Goal: Communication & Community: Ask a question

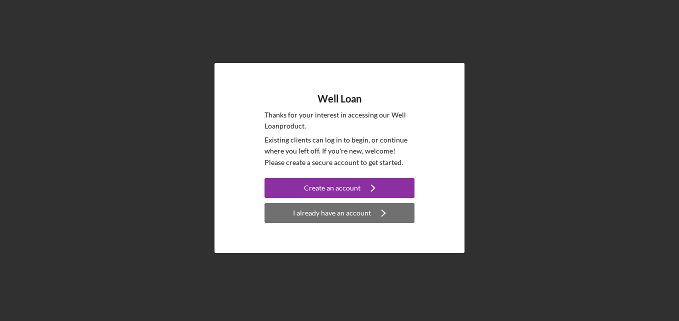
click at [295, 212] on button "I already have an account Icon/Navigate" at bounding box center [339, 213] width 150 height 20
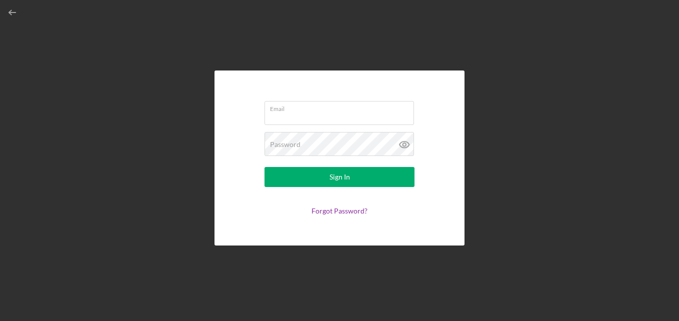
type input "[EMAIL_ADDRESS][DOMAIN_NAME]"
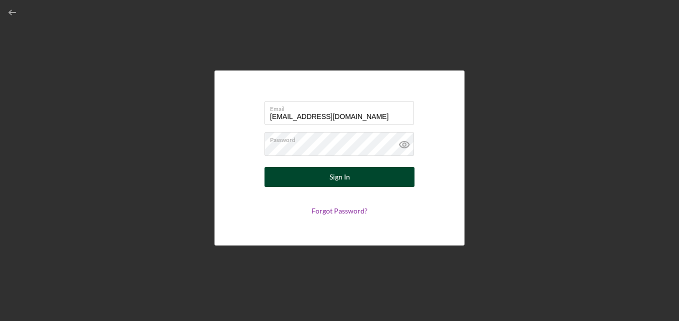
click at [300, 171] on button "Sign In" at bounding box center [339, 177] width 150 height 20
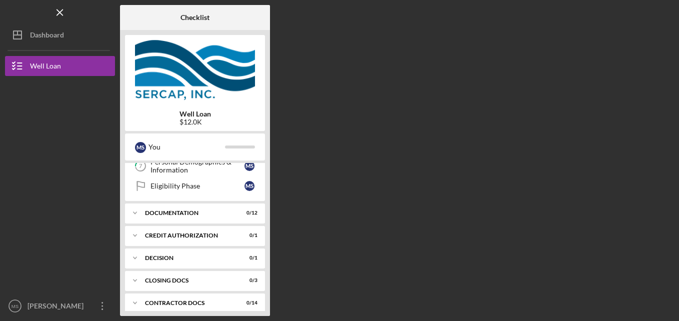
scroll to position [150, 0]
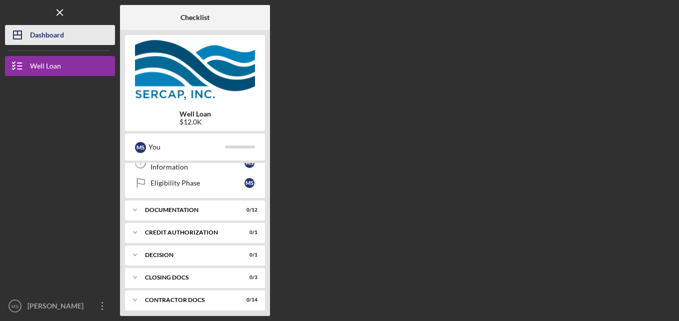
click at [37, 38] on div "Dashboard" at bounding box center [47, 36] width 34 height 22
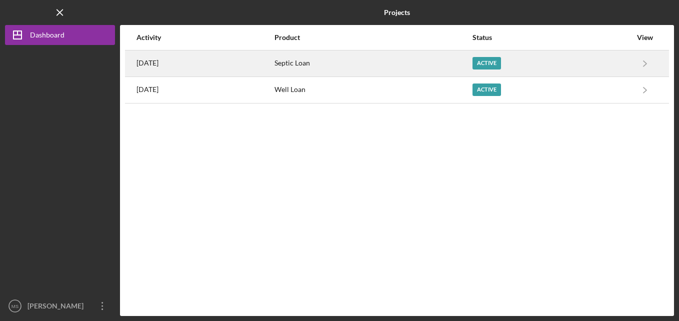
click at [599, 63] on div "Active" at bounding box center [551, 63] width 159 height 25
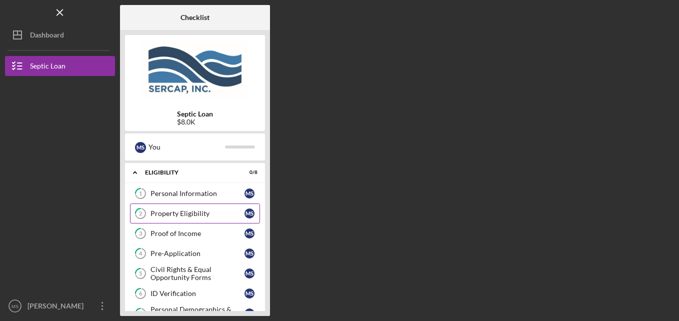
click at [156, 217] on div "Property Eligibility" at bounding box center [197, 213] width 94 height 8
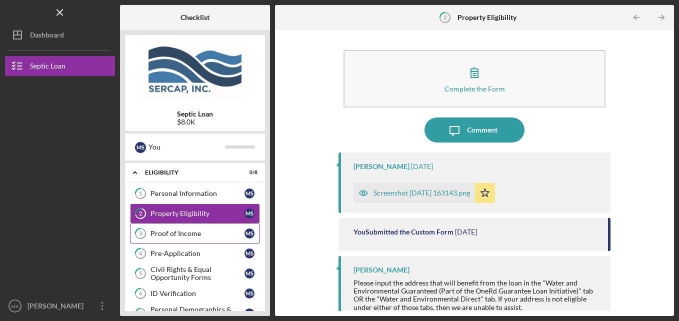
click at [161, 236] on div "Proof of Income" at bounding box center [197, 233] width 94 height 8
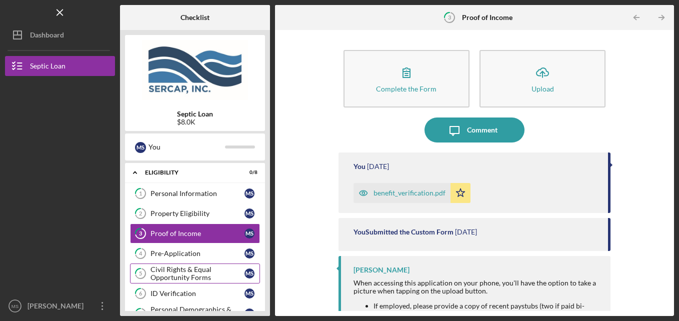
click at [161, 268] on div "Civil Rights & Equal Opportunity Forms" at bounding box center [197, 273] width 94 height 16
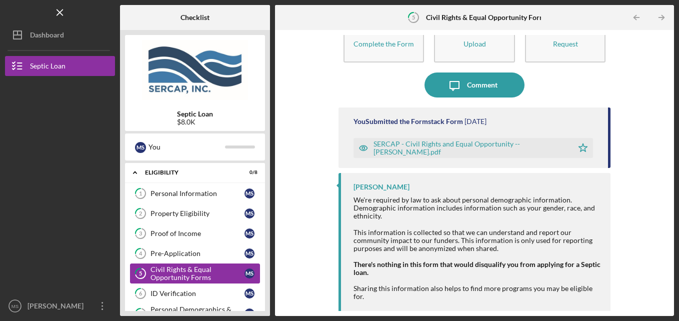
scroll to position [47, 0]
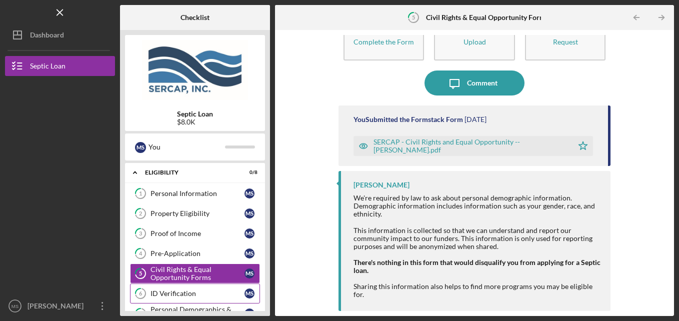
click at [162, 297] on div "ID Verification" at bounding box center [197, 293] width 94 height 8
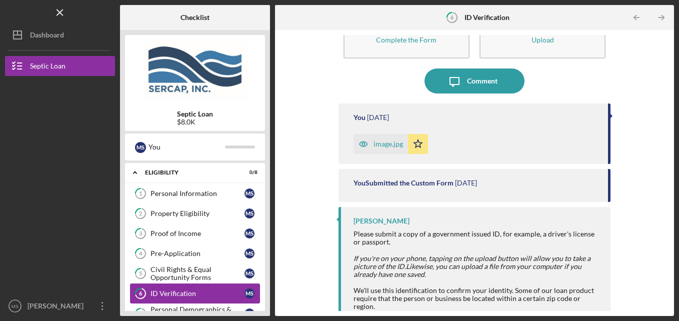
scroll to position [53, 0]
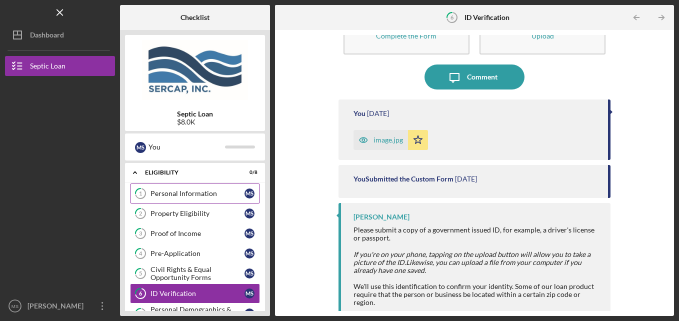
click at [157, 202] on link "1 Personal Information M S" at bounding box center [195, 193] width 130 height 20
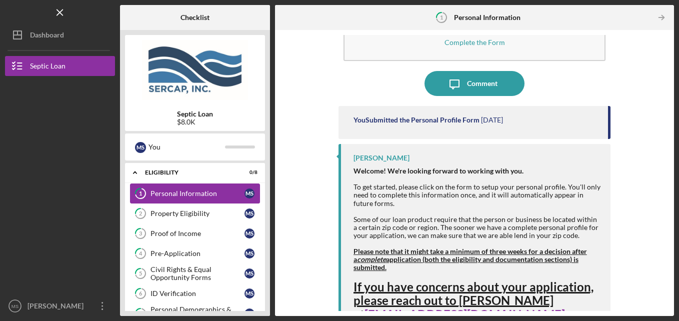
scroll to position [69, 0]
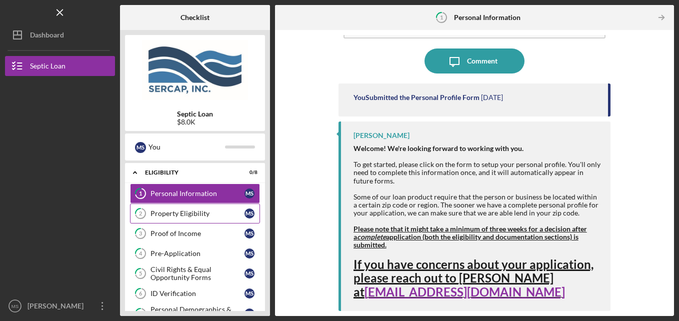
click at [161, 216] on div "Property Eligibility" at bounding box center [197, 213] width 94 height 8
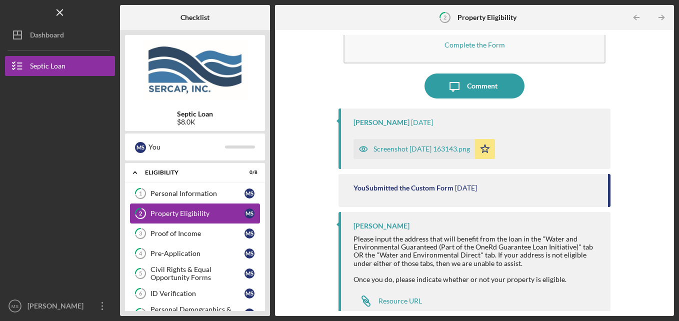
scroll to position [54, 0]
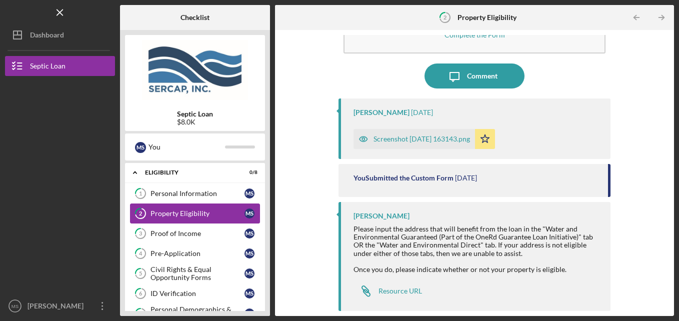
click at [167, 236] on div "Proof of Income" at bounding box center [197, 233] width 94 height 8
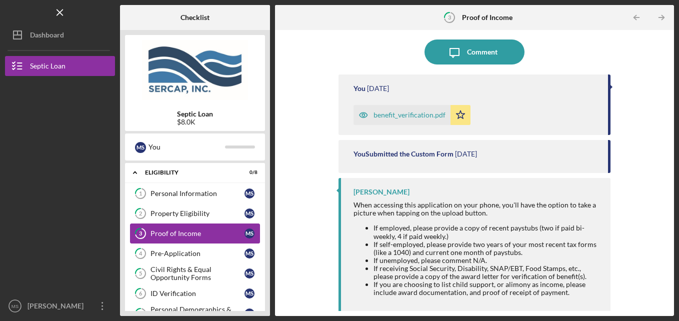
scroll to position [83, 0]
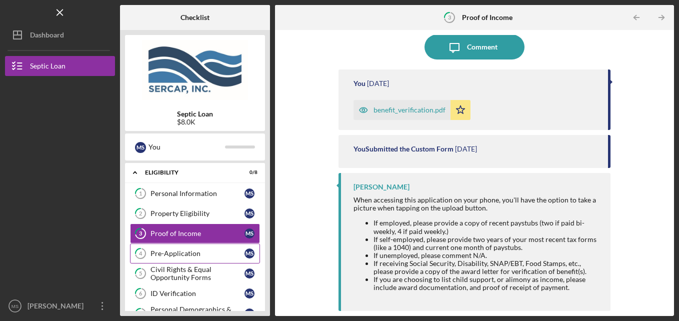
click at [167, 254] on div "Pre-Application" at bounding box center [197, 253] width 94 height 8
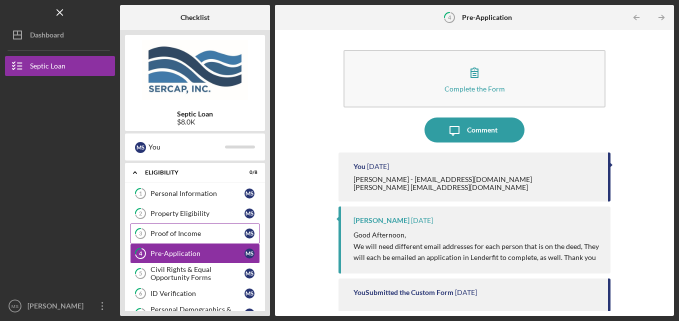
click at [162, 234] on div "Proof of Income" at bounding box center [197, 233] width 94 height 8
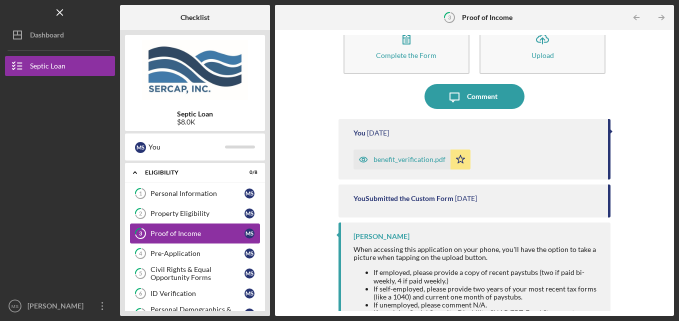
scroll to position [60, 0]
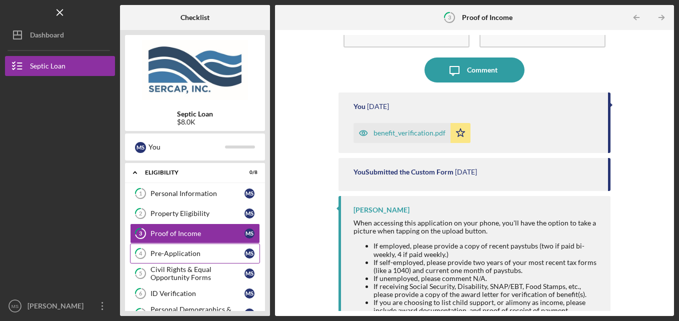
click at [170, 257] on div "Pre-Application" at bounding box center [197, 253] width 94 height 8
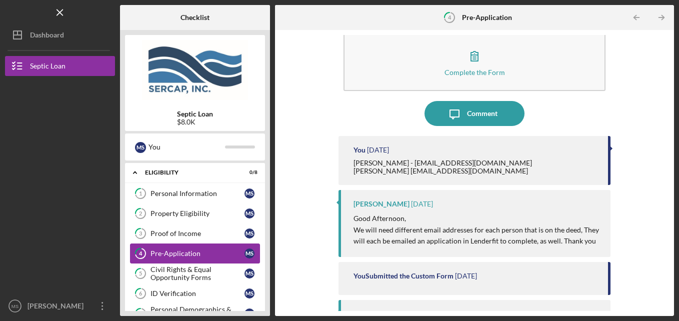
scroll to position [57, 0]
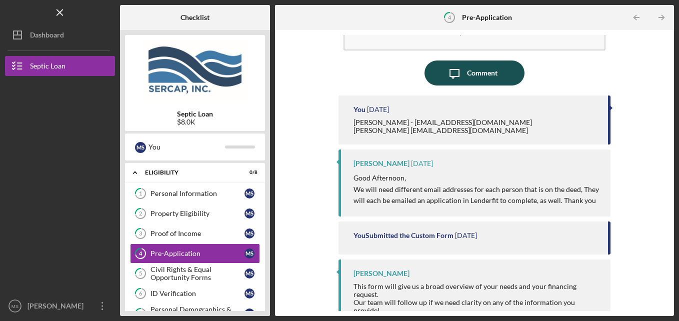
click at [473, 75] on div "Comment" at bounding box center [482, 72] width 30 height 25
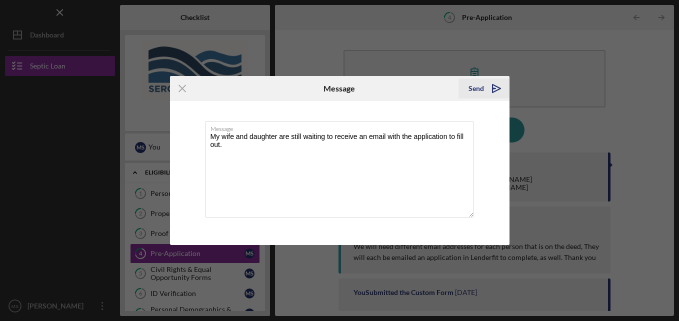
type textarea "My wife and daughter are still waiting to receive an email with the application…"
click at [482, 93] on div "Send" at bounding box center [475, 88] width 15 height 20
